Goal: Information Seeking & Learning: Check status

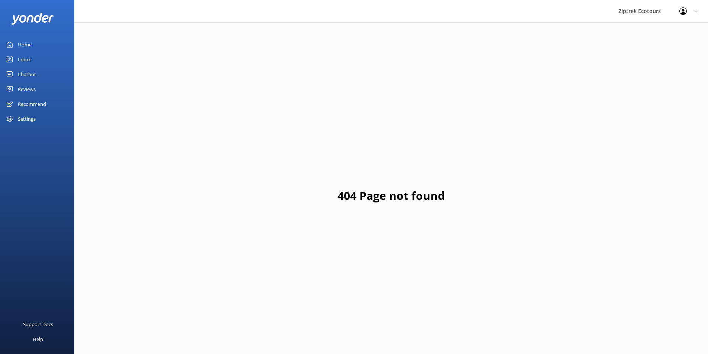
click at [27, 119] on div "Settings" at bounding box center [27, 119] width 18 height 15
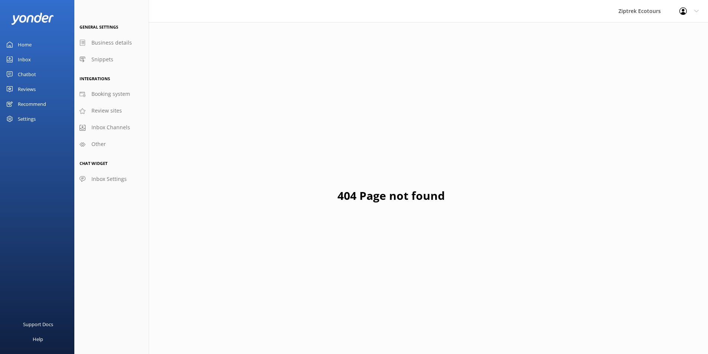
click at [25, 91] on div "Reviews" at bounding box center [27, 89] width 18 height 15
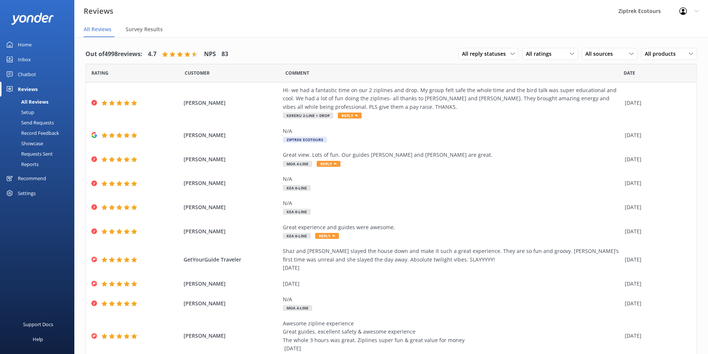
click at [28, 73] on div "Chatbot" at bounding box center [27, 74] width 18 height 15
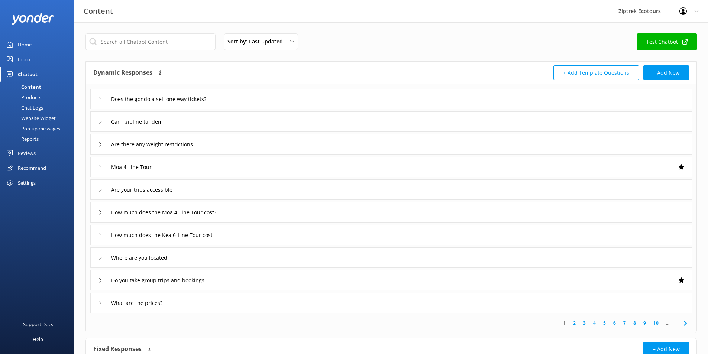
click at [30, 61] on div "Inbox" at bounding box center [24, 59] width 13 height 15
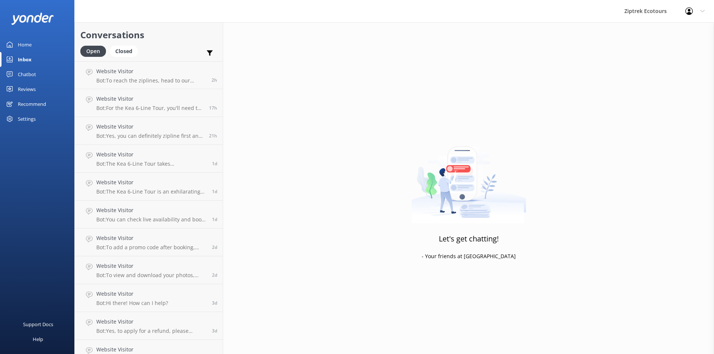
click at [29, 75] on div "Chatbot" at bounding box center [27, 74] width 18 height 15
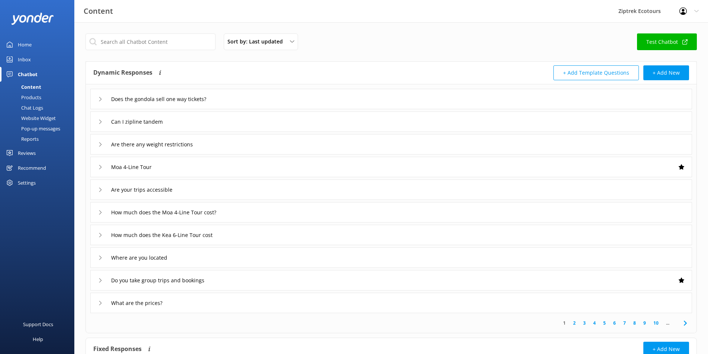
click at [29, 157] on div "Reviews" at bounding box center [27, 153] width 18 height 15
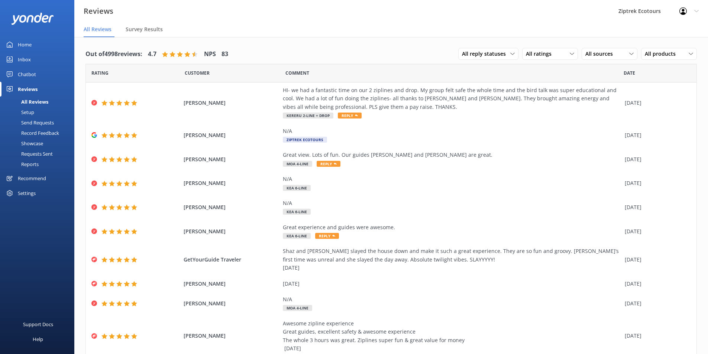
click at [35, 168] on div "Reports" at bounding box center [21, 164] width 34 height 10
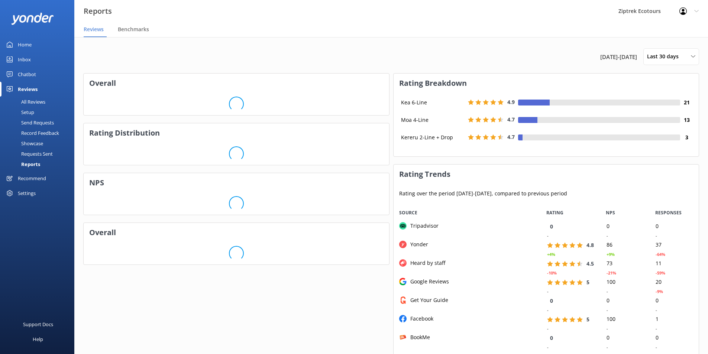
scroll to position [149, 300]
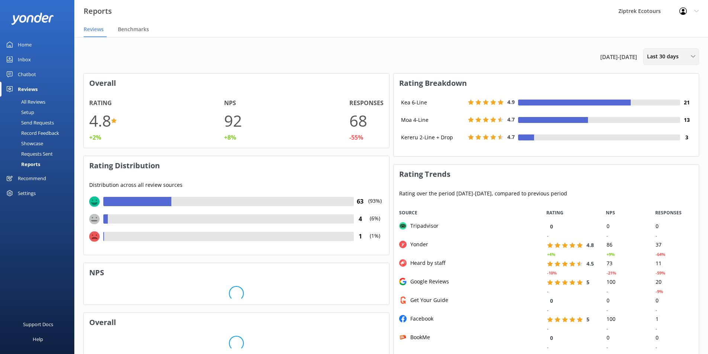
click at [674, 59] on span "Last 30 days" at bounding box center [665, 56] width 36 height 8
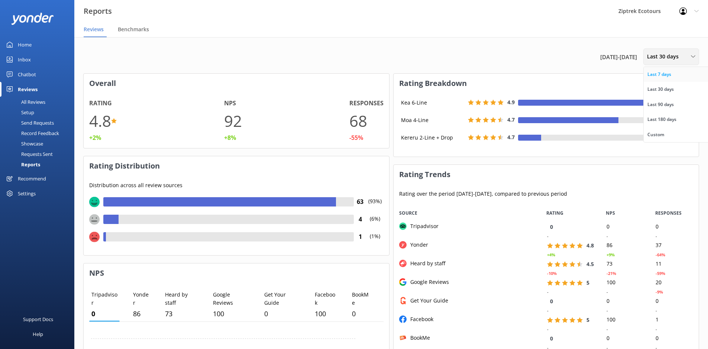
click at [664, 77] on div "Last 7 days" at bounding box center [660, 74] width 24 height 7
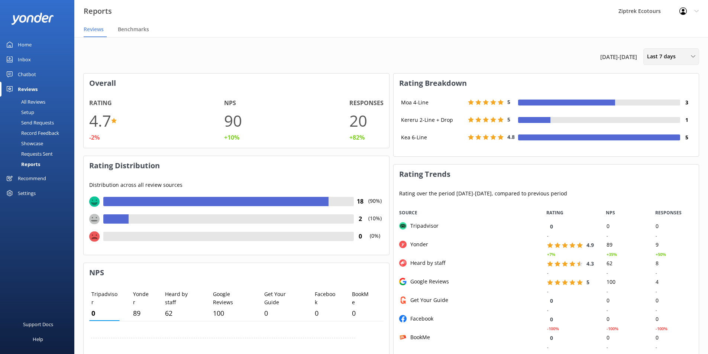
click at [673, 54] on span "Last 7 days" at bounding box center [663, 56] width 33 height 8
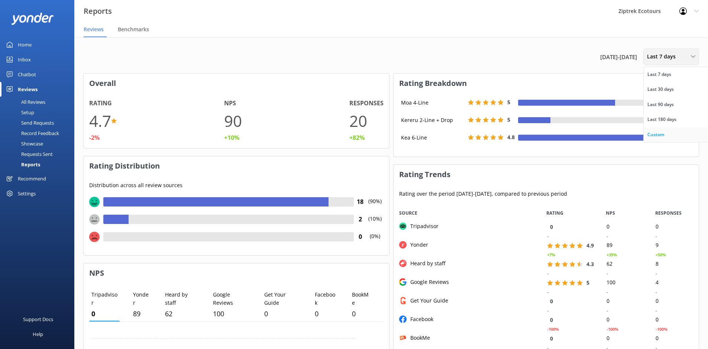
click at [664, 137] on link "Custom" at bounding box center [677, 134] width 66 height 15
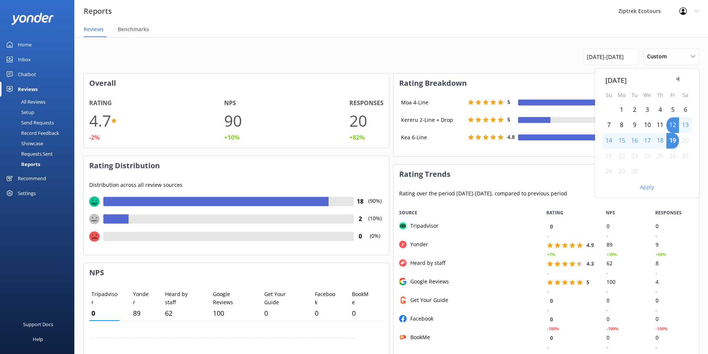
click at [625, 124] on div "8" at bounding box center [621, 125] width 13 height 16
click at [613, 141] on div "14" at bounding box center [609, 141] width 13 height 16
click at [648, 188] on button "Apply" at bounding box center [647, 187] width 14 height 5
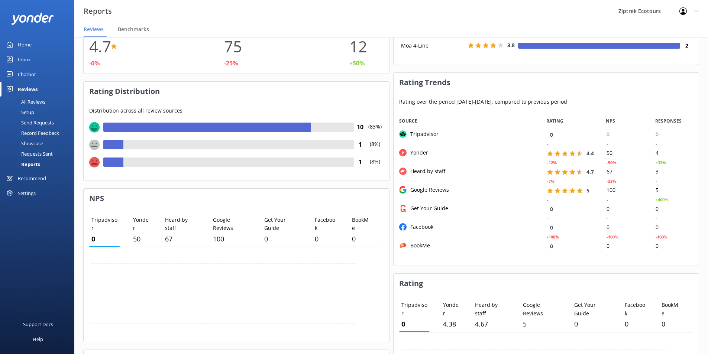
scroll to position [0, 0]
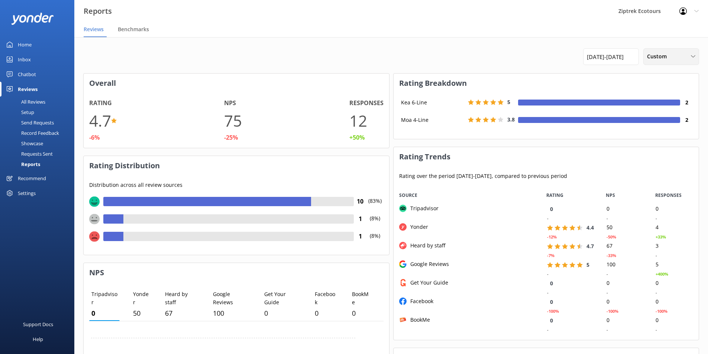
click at [661, 58] on span "Custom" at bounding box center [659, 56] width 24 height 8
click at [369, 53] on div "[DATE] - [DATE] Custom Last 7 days Last 30 days Last 90 days Last 180 days Cust…" at bounding box center [391, 56] width 616 height 17
drag, startPoint x: 401, startPoint y: 81, endPoint x: 530, endPoint y: 129, distance: 137.9
click at [530, 129] on div "Rating Breakdown Kea 6-Line 5 2 Moa 4-Line 3.8 2" at bounding box center [546, 106] width 306 height 66
click at [530, 129] on div "Kea 6-Line 5 2 Moa 4-Line 3.8 2" at bounding box center [547, 116] width 306 height 46
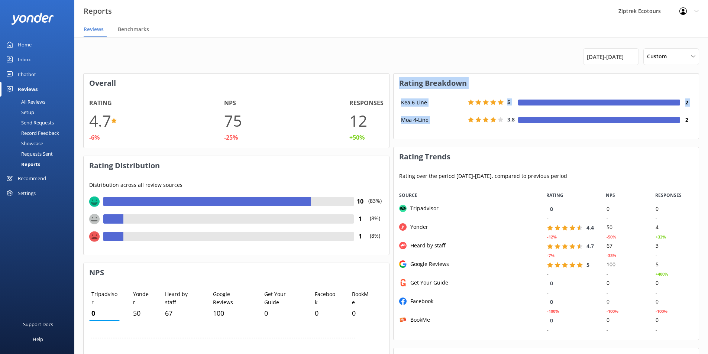
drag, startPoint x: 401, startPoint y: 81, endPoint x: 508, endPoint y: 132, distance: 118.6
click at [508, 132] on div "Rating Breakdown Kea 6-Line 5 2 Moa 4-Line 3.8 2" at bounding box center [546, 106] width 306 height 66
click at [509, 132] on div "Kea 6-Line 5 2 Moa 4-Line 3.8 2" at bounding box center [547, 116] width 306 height 46
click at [653, 61] on div "Custom Last 7 days Last 30 days Last 90 days Last 180 days Custom" at bounding box center [672, 56] width 56 height 17
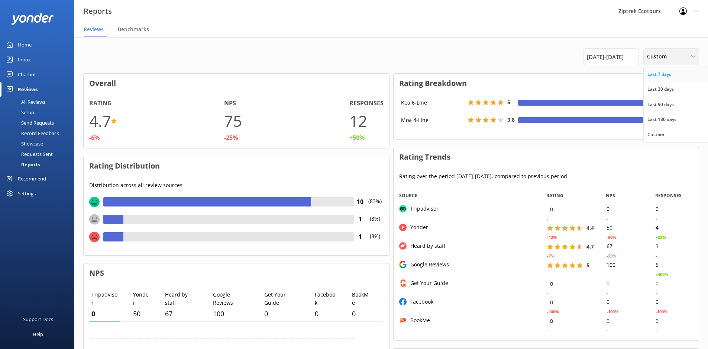
click at [664, 75] on div "Last 7 days" at bounding box center [660, 74] width 24 height 7
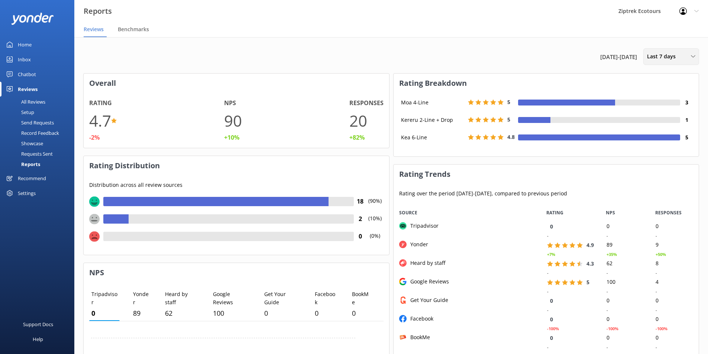
click at [674, 55] on span "Last 7 days" at bounding box center [663, 56] width 33 height 8
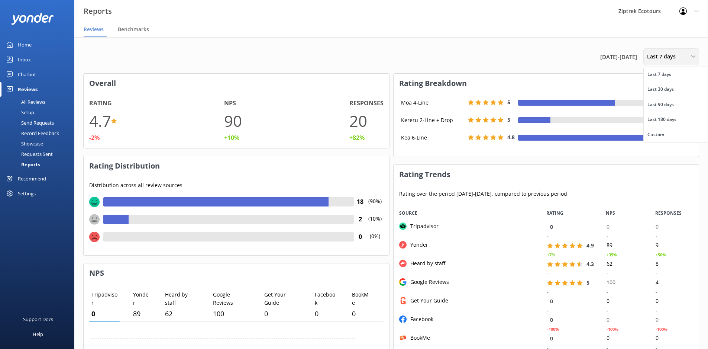
click at [674, 55] on span "Last 7 days" at bounding box center [663, 56] width 33 height 8
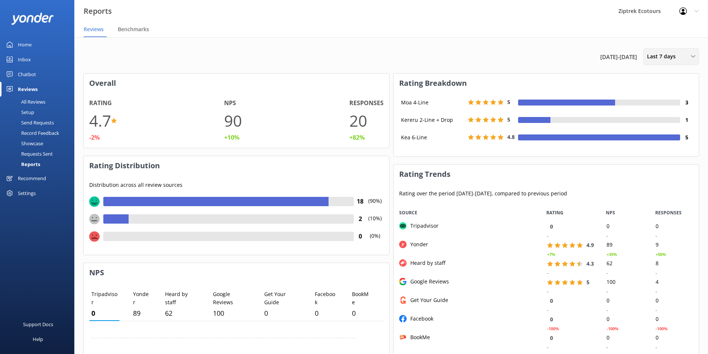
click at [674, 55] on span "Last 7 days" at bounding box center [663, 56] width 33 height 8
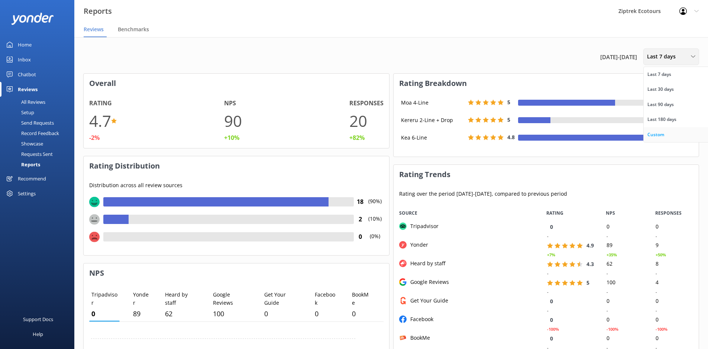
click at [668, 129] on link "Custom" at bounding box center [677, 134] width 66 height 15
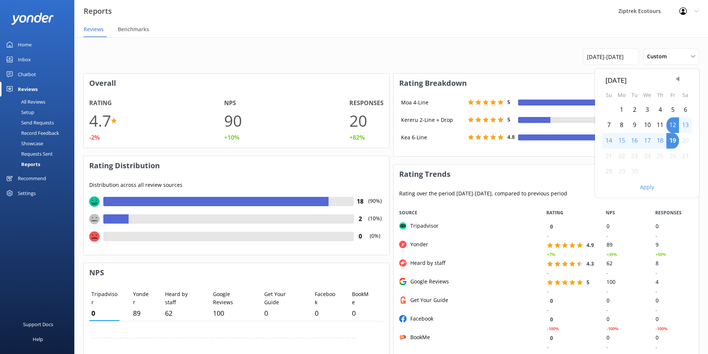
click at [619, 125] on div "8" at bounding box center [621, 125] width 13 height 16
click at [622, 144] on div "15" at bounding box center [621, 141] width 13 height 16
